Goal: Find contact information: Find contact information

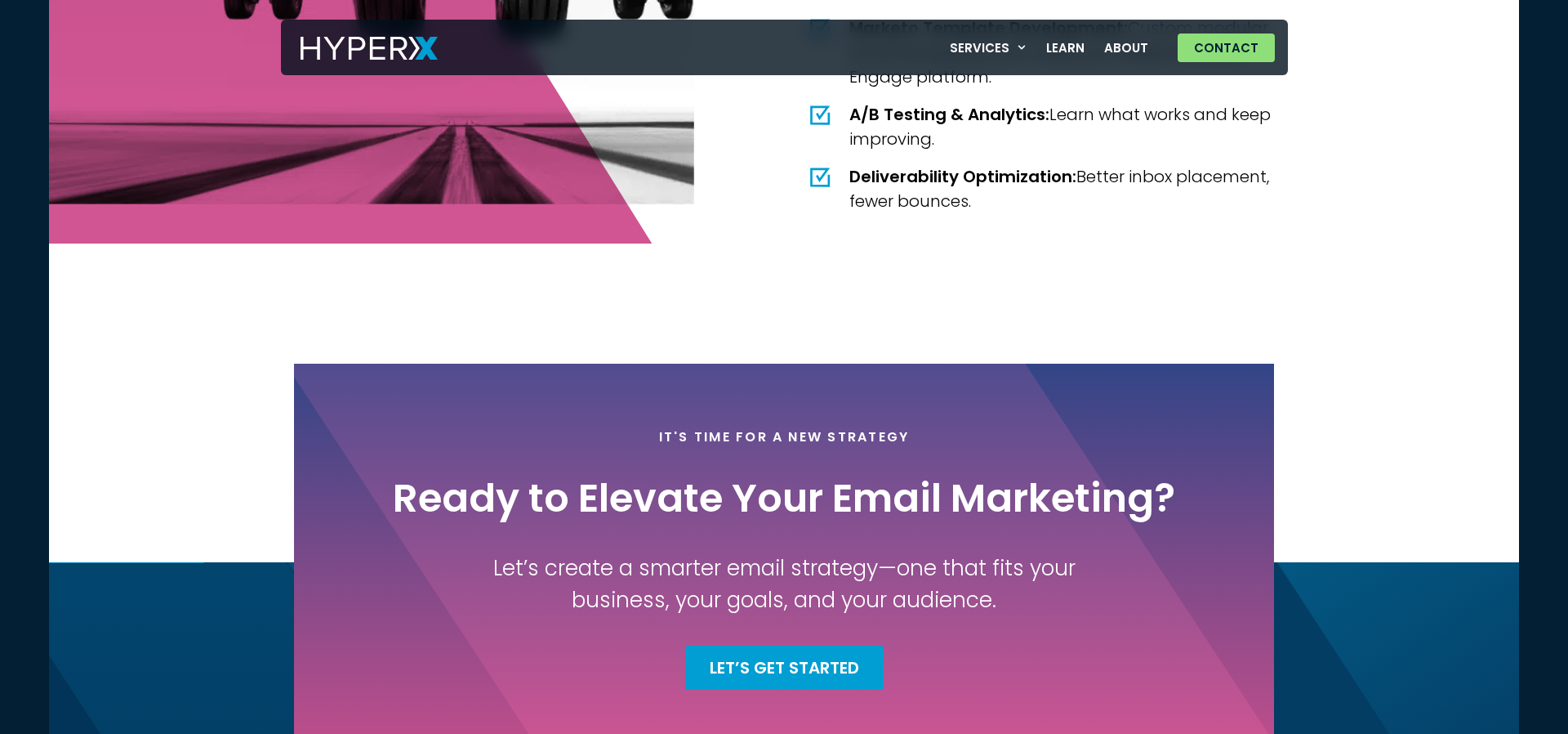
scroll to position [3278, 0]
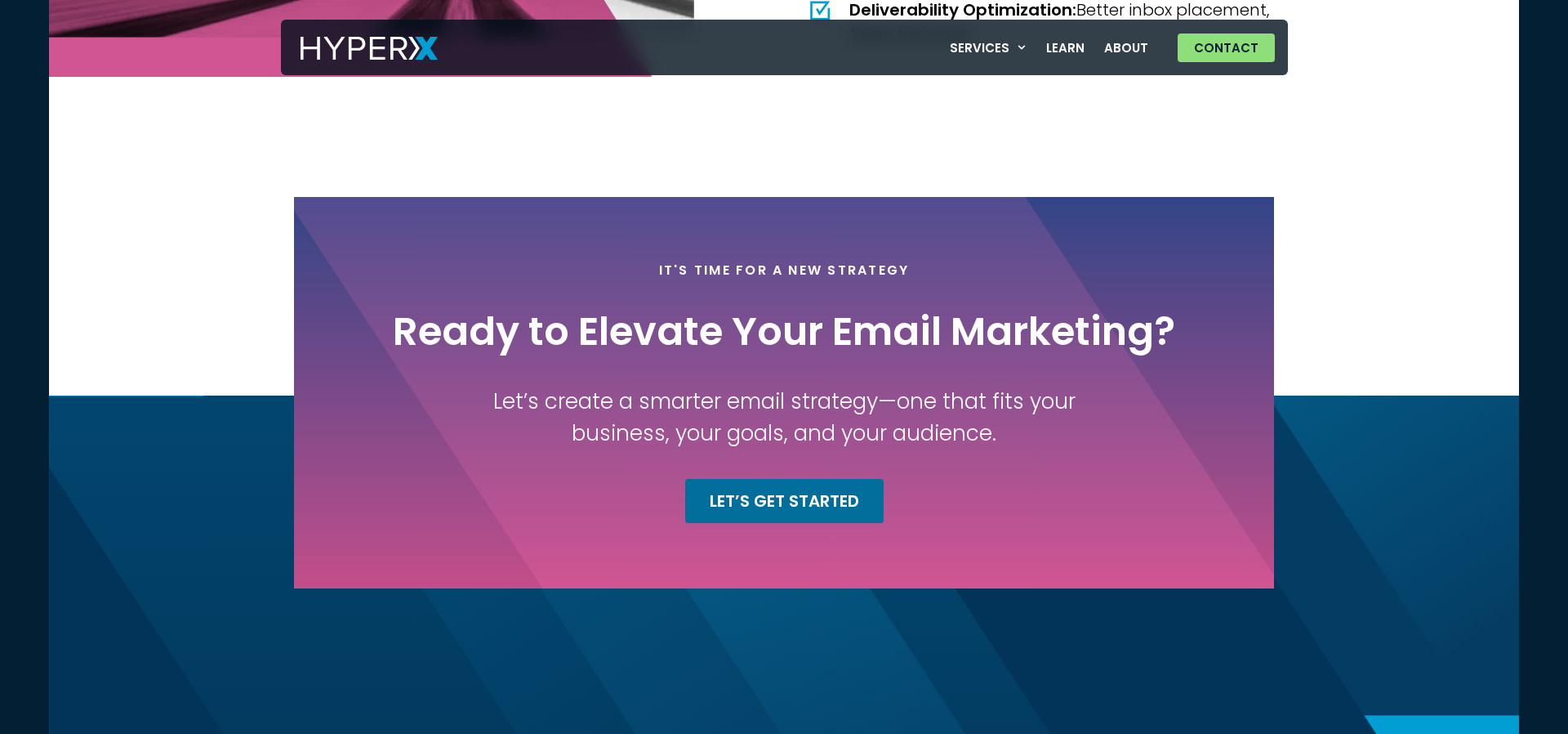
click at [781, 512] on link "Let’s Get Started" at bounding box center [784, 500] width 199 height 44
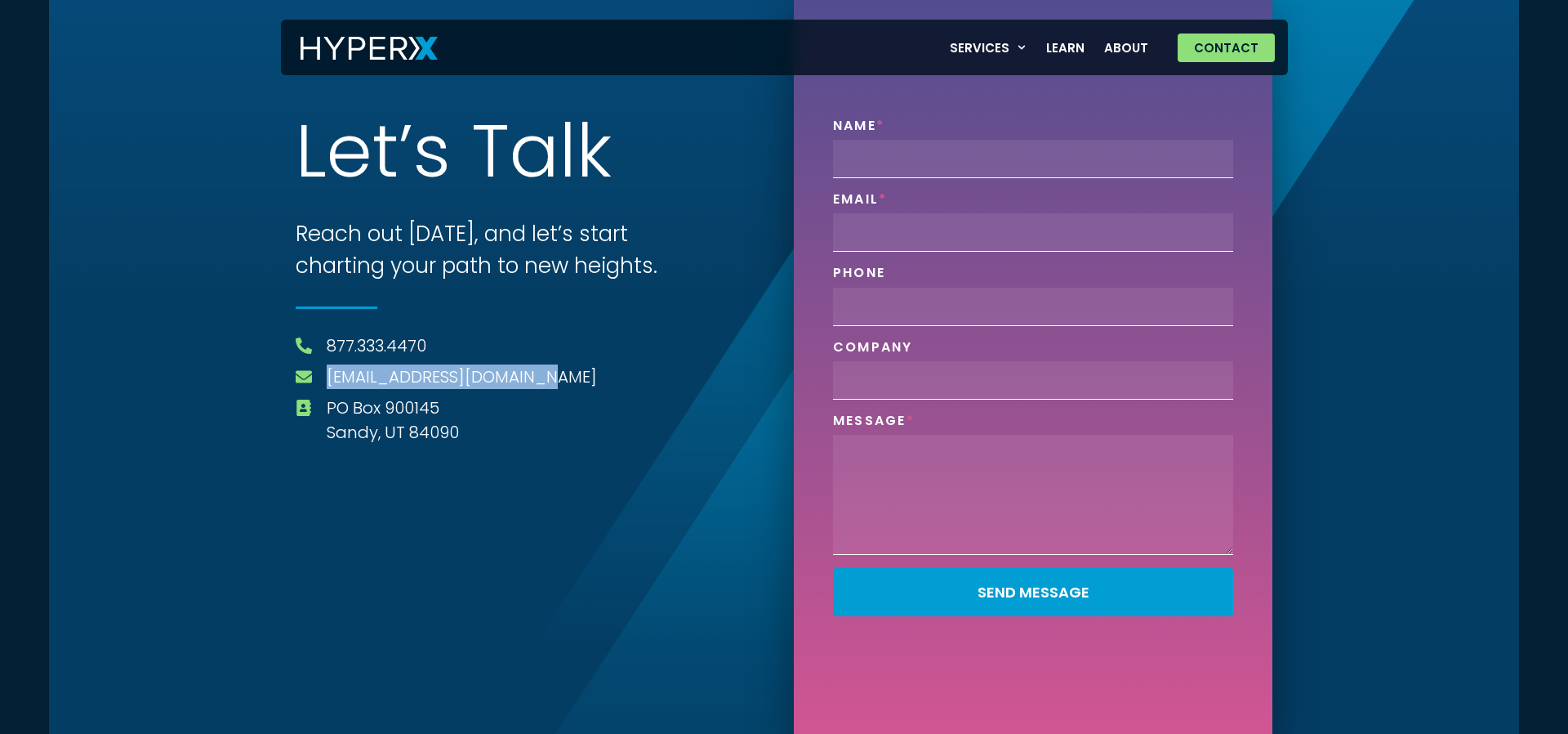
drag, startPoint x: 567, startPoint y: 381, endPoint x: 323, endPoint y: 371, distance: 244.2
click at [323, 371] on li "[EMAIL_ADDRESS][DOMAIN_NAME]" at bounding box center [535, 378] width 478 height 28
copy link "[EMAIL_ADDRESS][DOMAIN_NAME]"
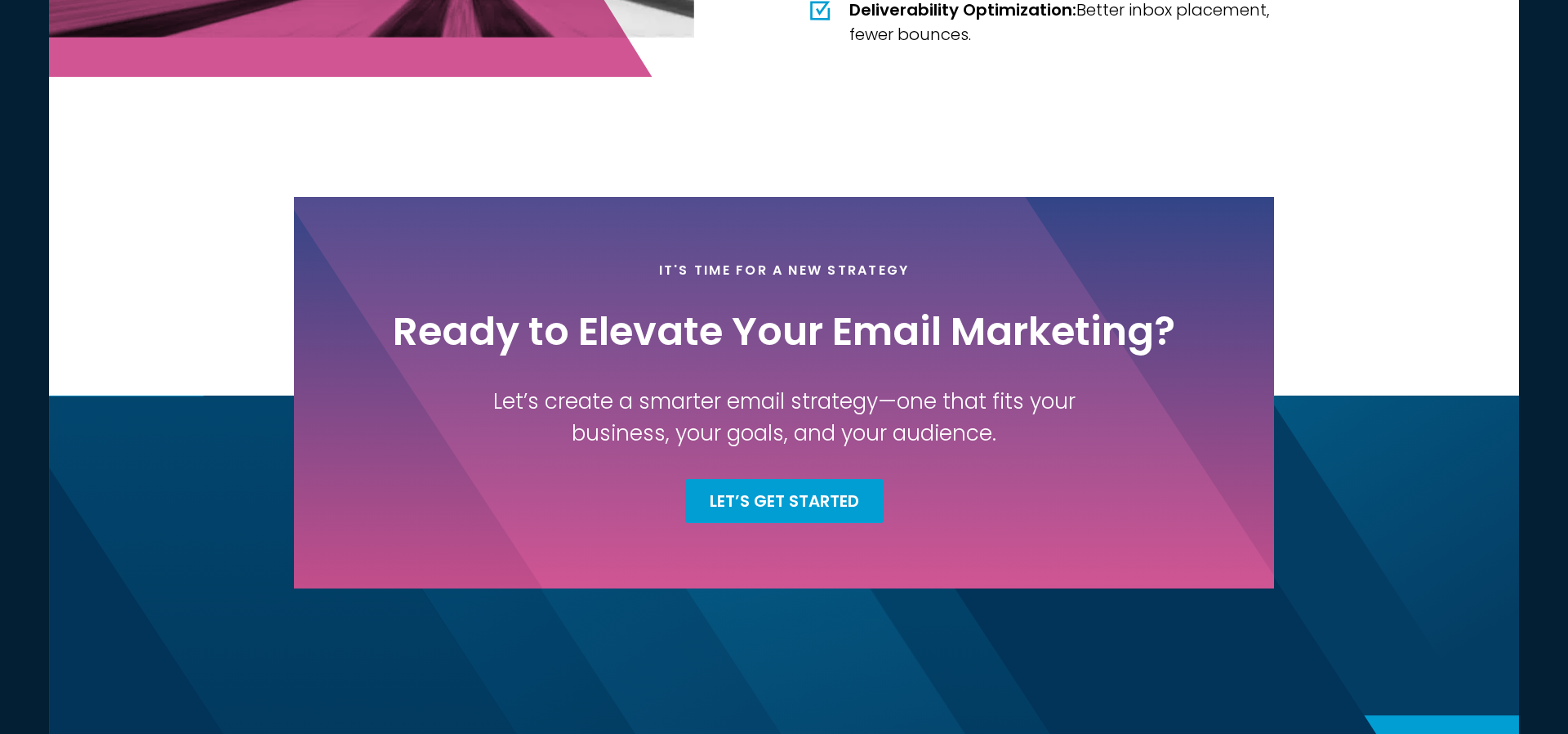
scroll to position [3278, 0]
